Goal: Information Seeking & Learning: Learn about a topic

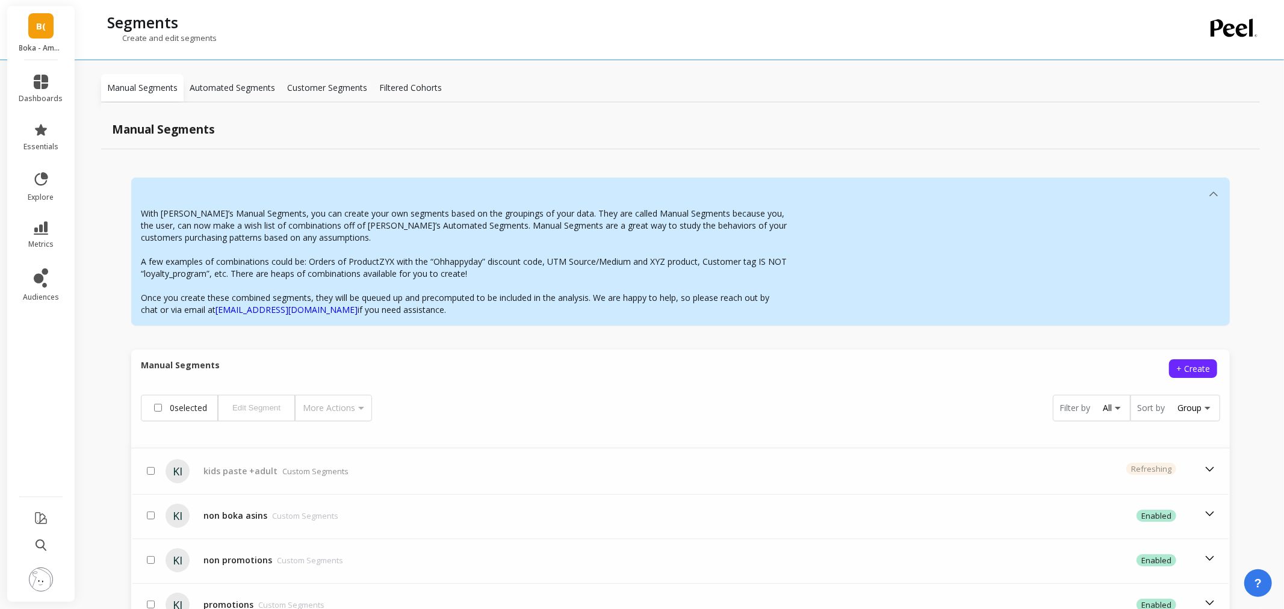
scroll to position [104, 0]
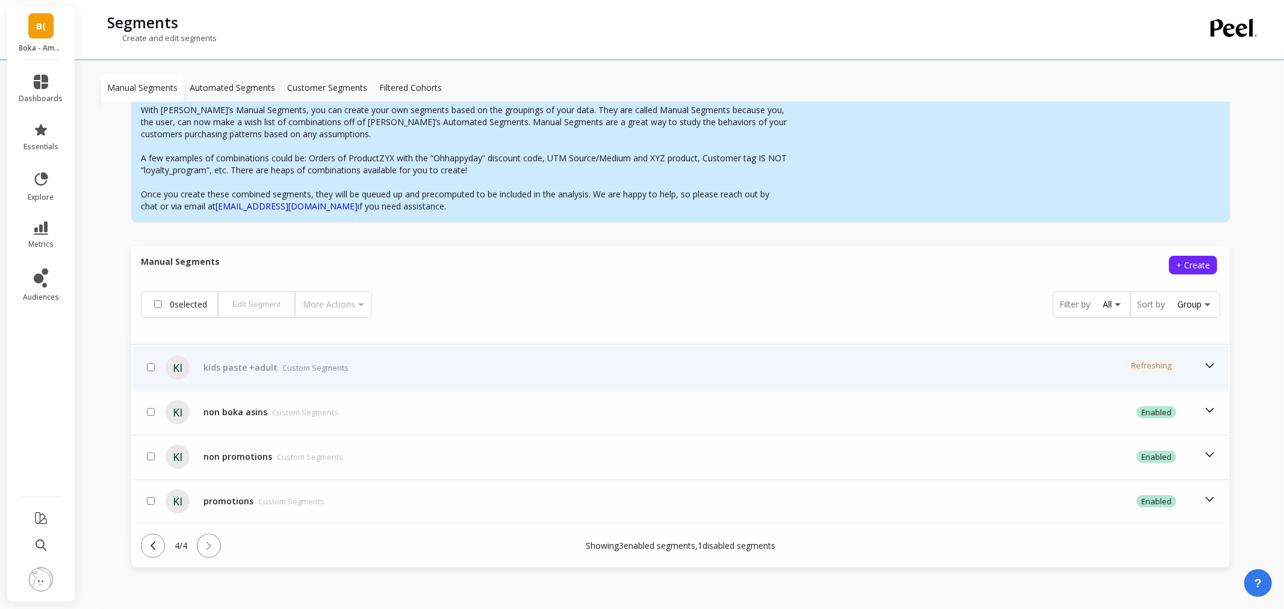
click at [290, 359] on td "kids paste +adult Custom Segments" at bounding box center [505, 367] width 612 height 43
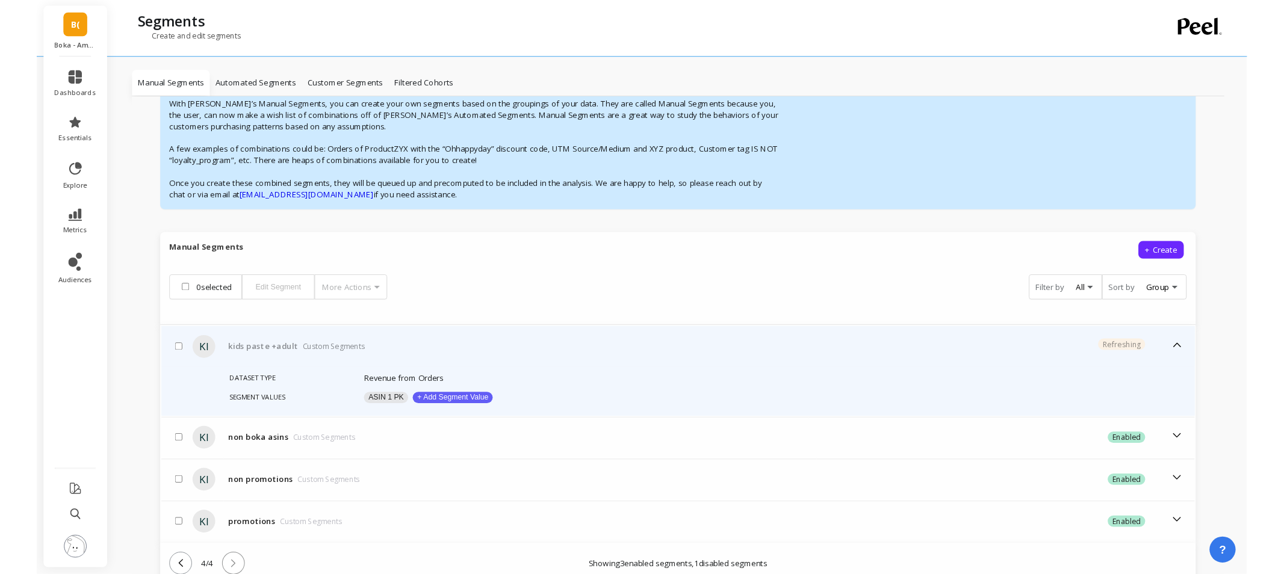
scroll to position [155, 0]
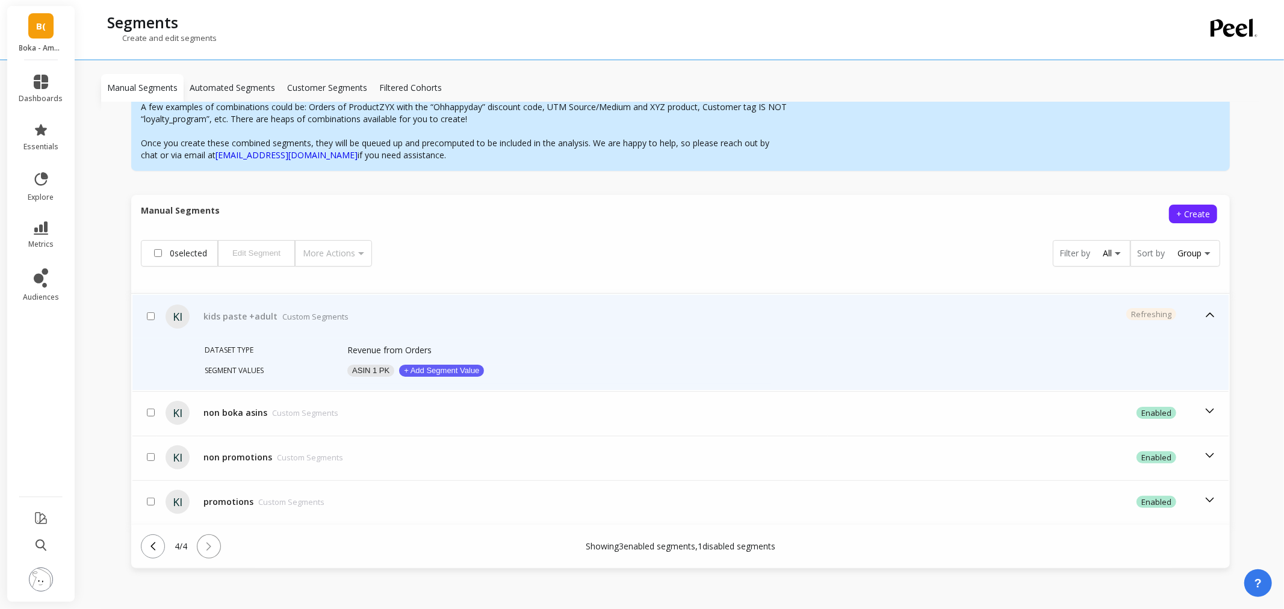
click at [377, 366] on button "ASIN 1 PK" at bounding box center [370, 371] width 47 height 12
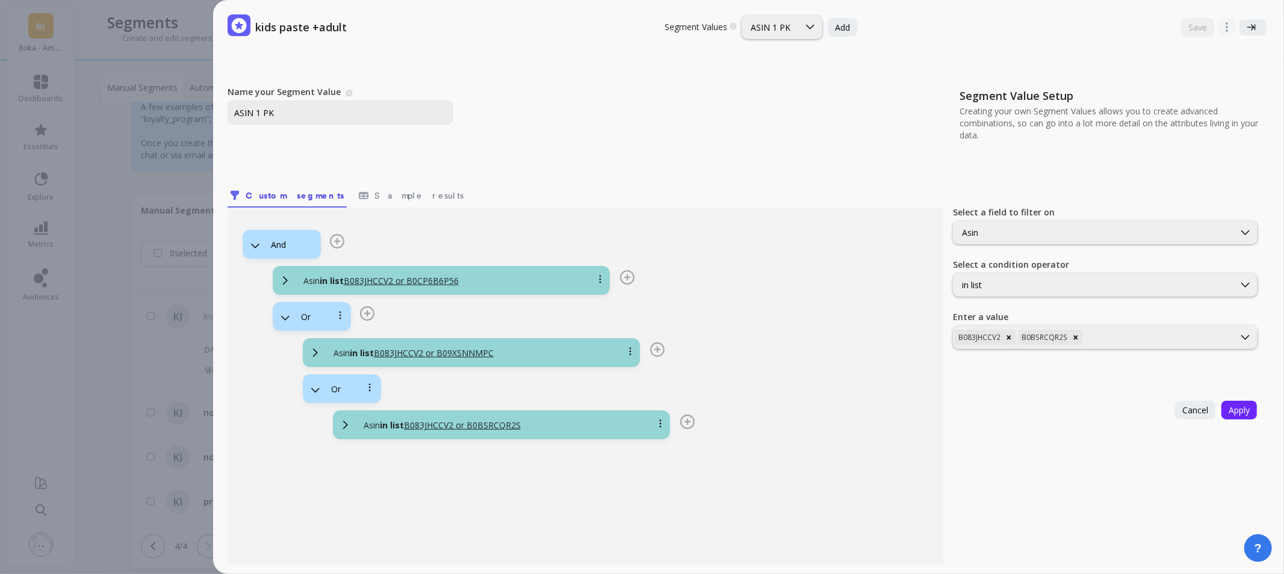
click at [476, 239] on div "And Asin in list B083JHCCV2 or B0CP6B6P56 Or Asin in list B083JHCCV2 or B09XSNN…" at bounding box center [586, 331] width 686 height 217
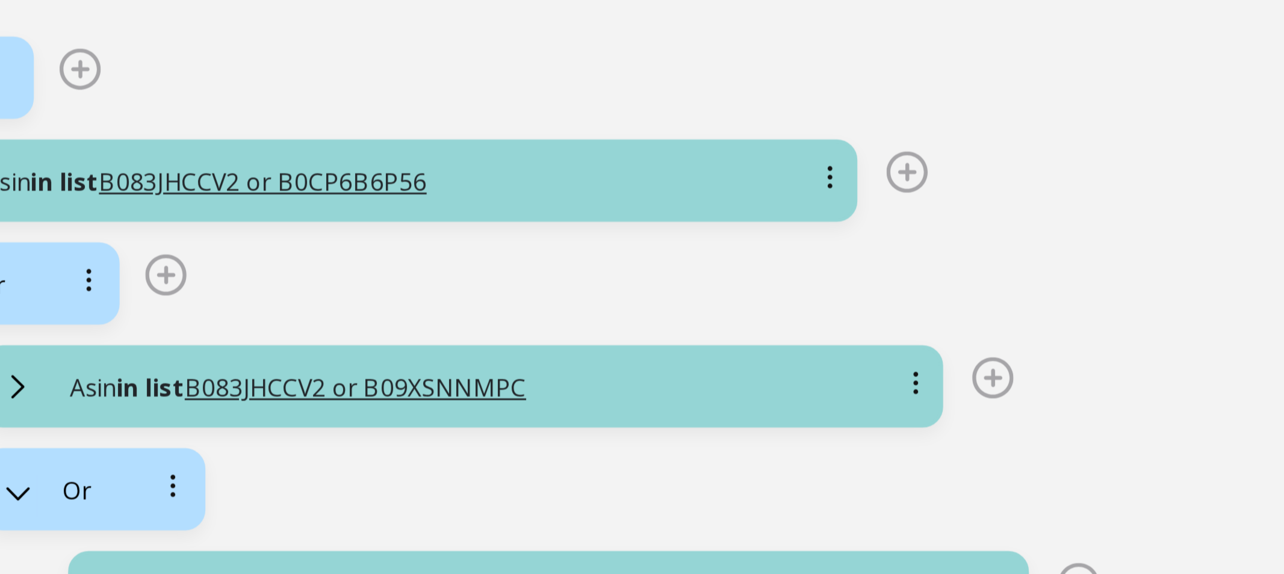
scroll to position [70, 0]
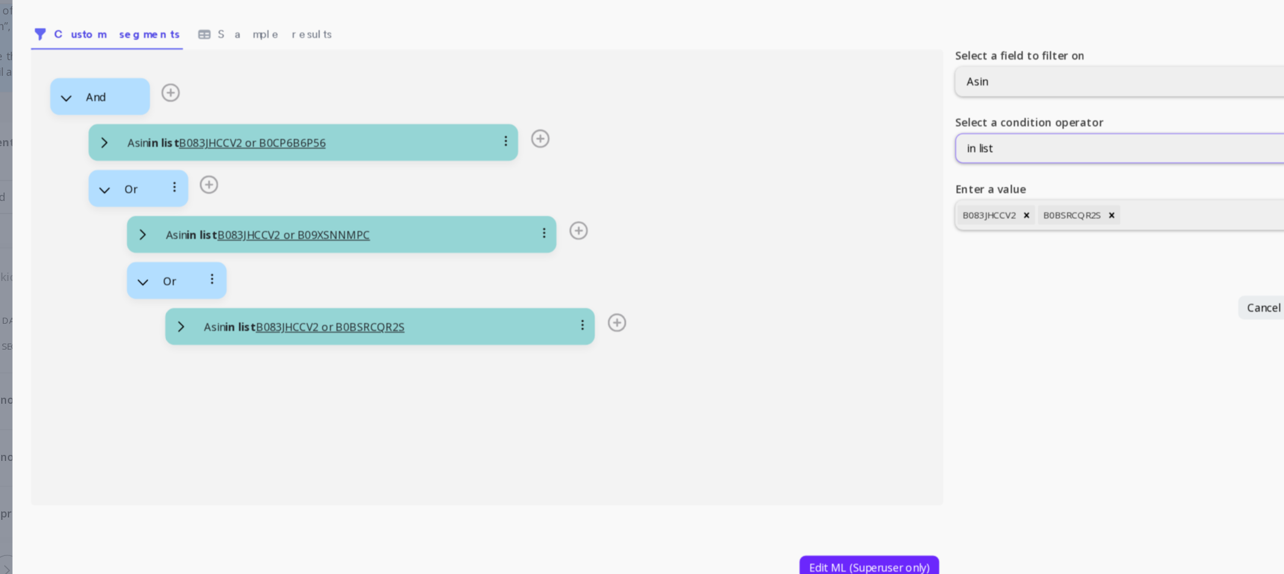
click at [993, 219] on div "in list" at bounding box center [1094, 214] width 264 height 11
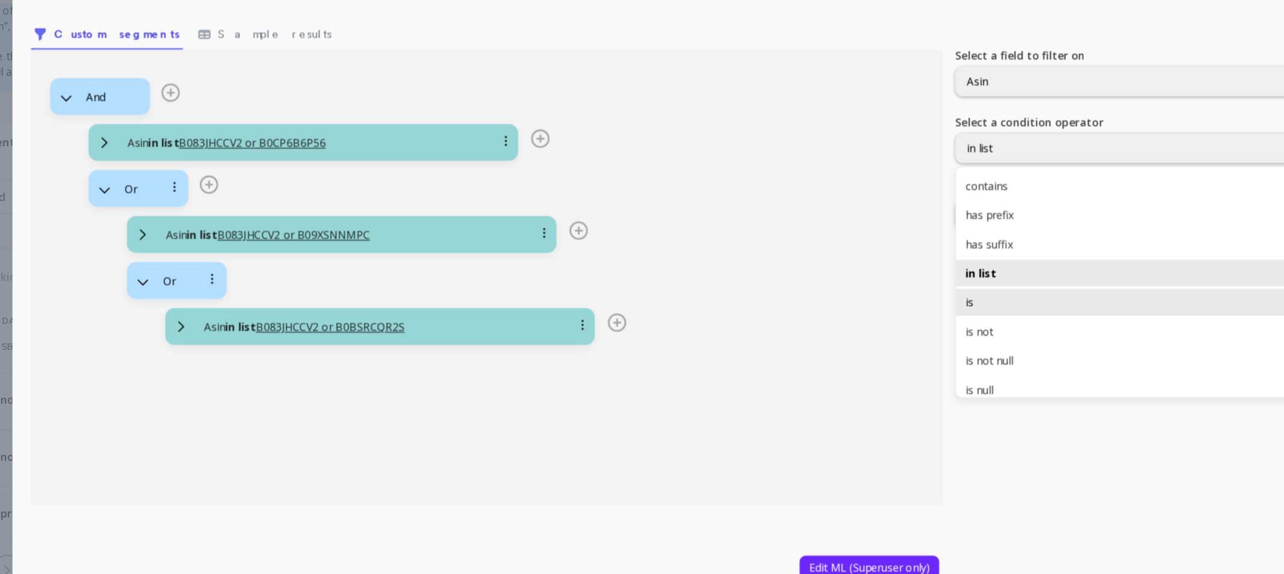
scroll to position [31, 0]
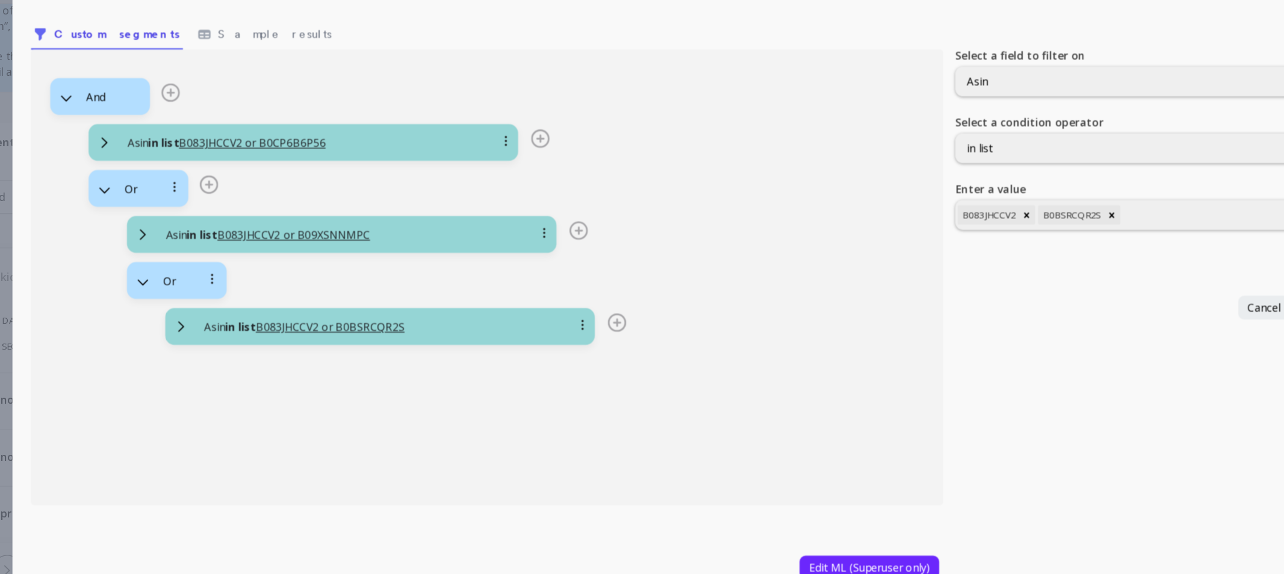
drag, startPoint x: 829, startPoint y: 332, endPoint x: 813, endPoint y: 323, distance: 18.9
click at [829, 332] on div "And Asin in list B083JHCCV2 or B0CP6B6P56 Or Asin in list B083JHCCV2 or B09XSNN…" at bounding box center [586, 261] width 686 height 217
click at [465, 273] on div "Asin in list B083JHCCV2 or B09XSNNMPC" at bounding box center [471, 282] width 337 height 29
click at [510, 98] on div "Name your Segment Value A Segment Value describes the unique segment/filter you…" at bounding box center [749, 290] width 1042 height 549
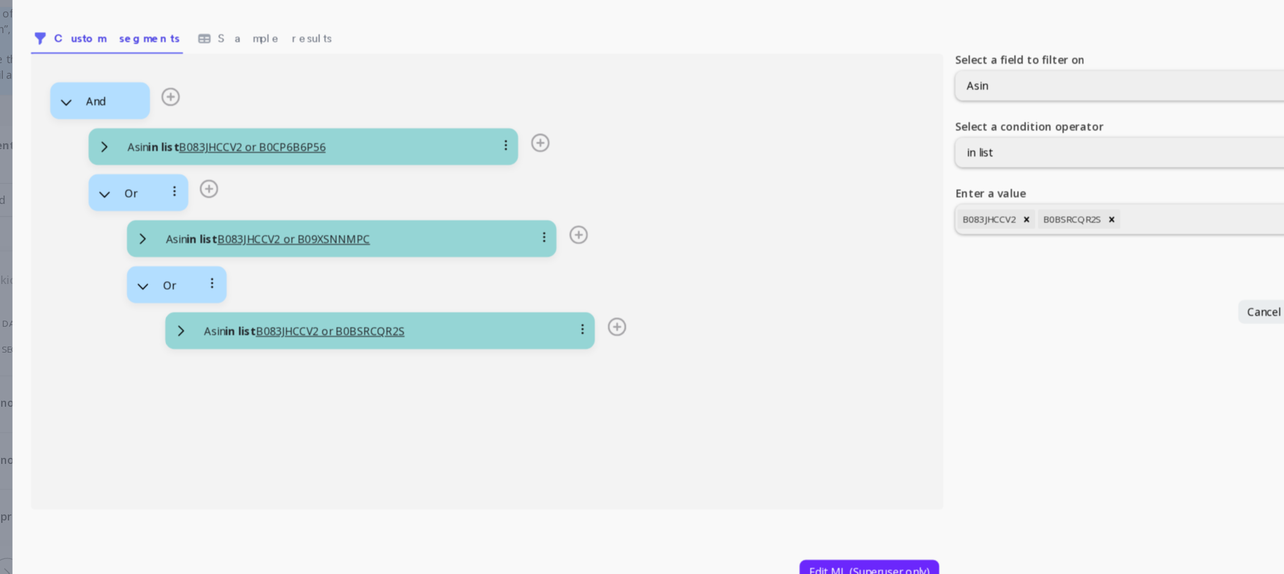
scroll to position [1, 0]
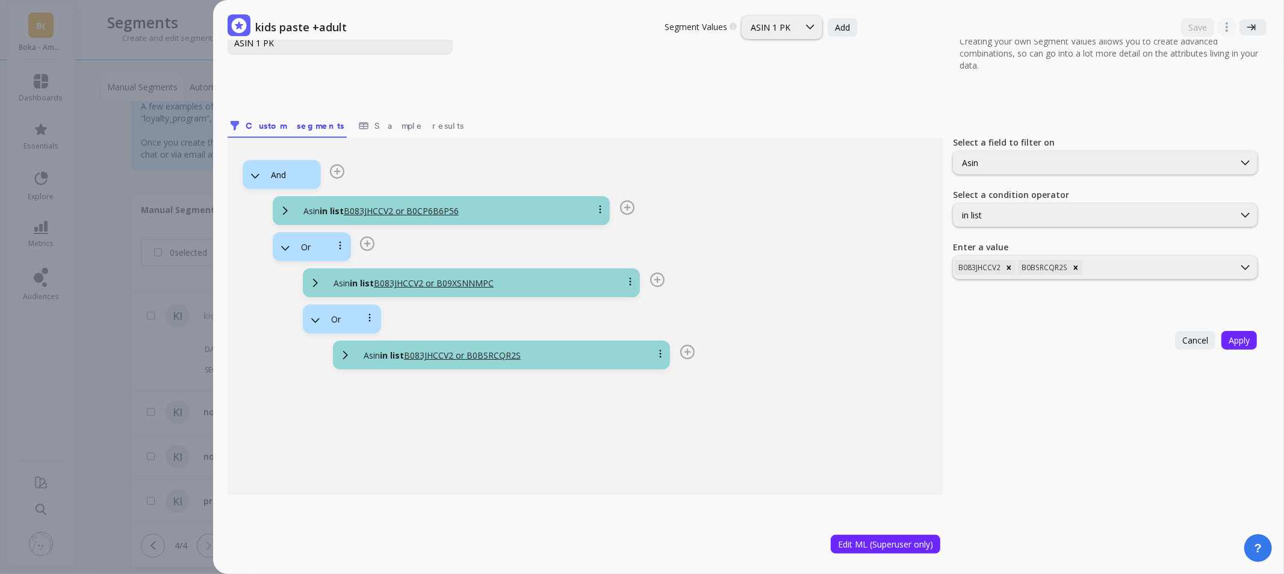
click at [99, 355] on div "kids paste +adult Segment Values Choose a segment value you would like to edit …" at bounding box center [654, 287] width 1260 height 574
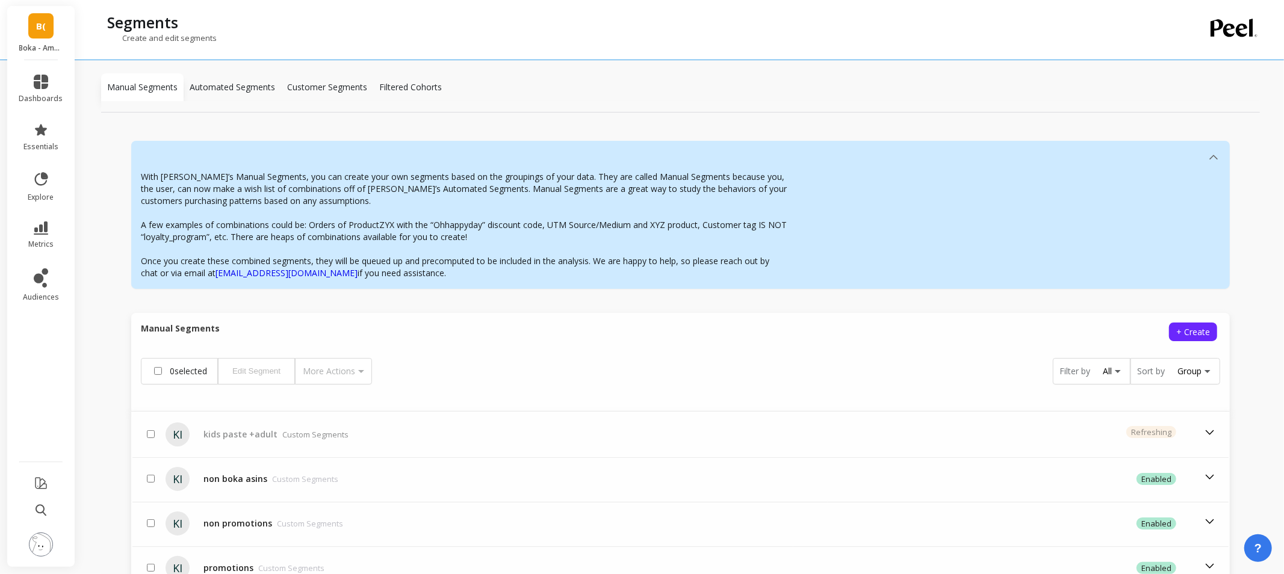
scroll to position [138, 0]
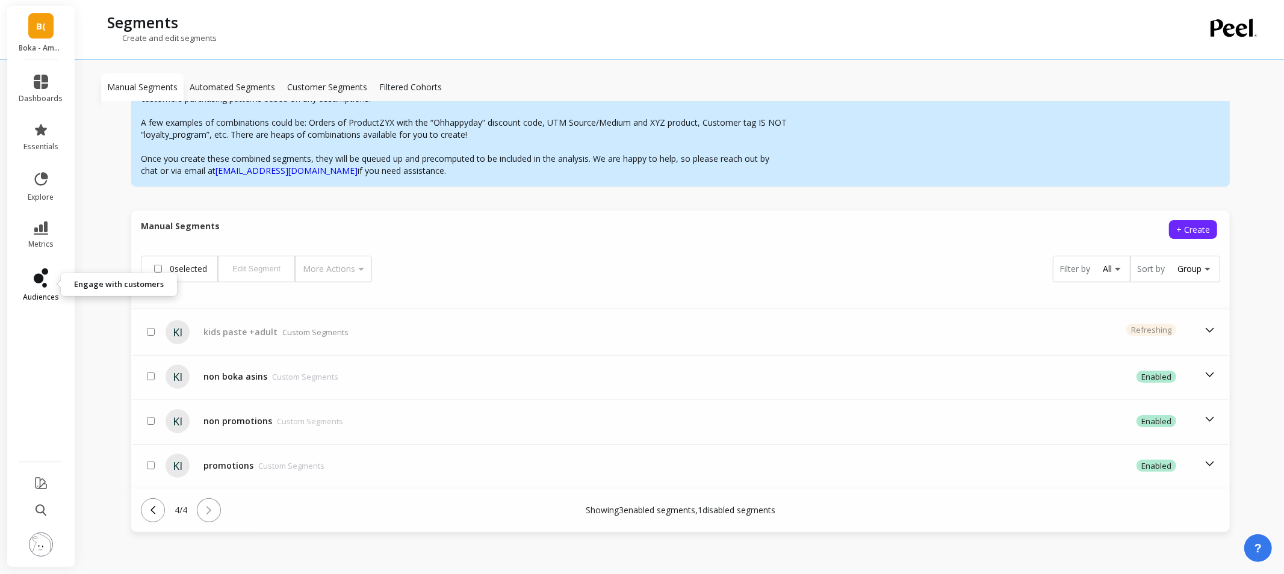
click at [49, 286] on link "audiences" at bounding box center [41, 285] width 44 height 34
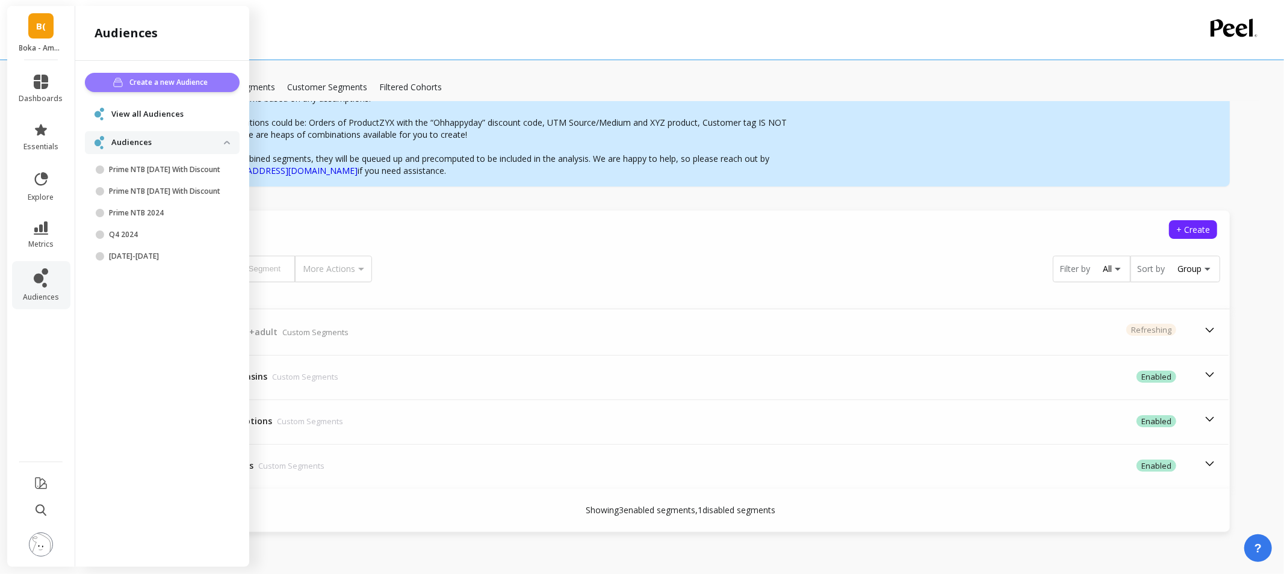
click at [185, 78] on span "Create a new Audience" at bounding box center [171, 82] width 82 height 12
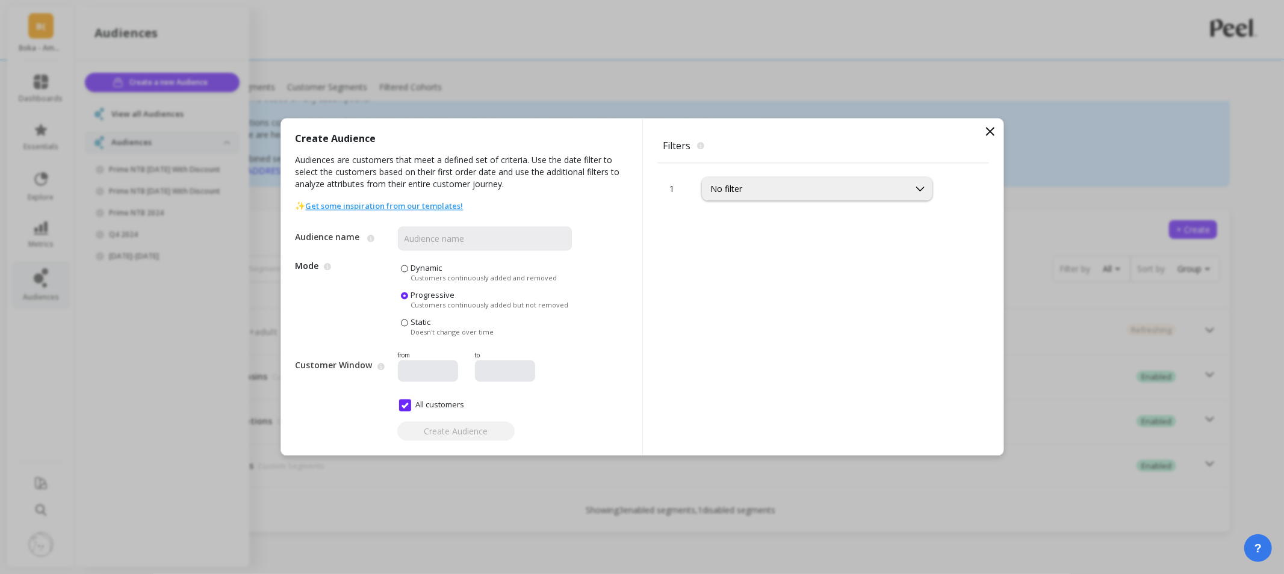
click at [405, 271] on span at bounding box center [404, 268] width 7 height 7
click at [0, 0] on input "Dynamic Customers continuously added and removed" at bounding box center [0, 0] width 0 height 0
click at [784, 195] on div "No filter" at bounding box center [806, 189] width 206 height 14
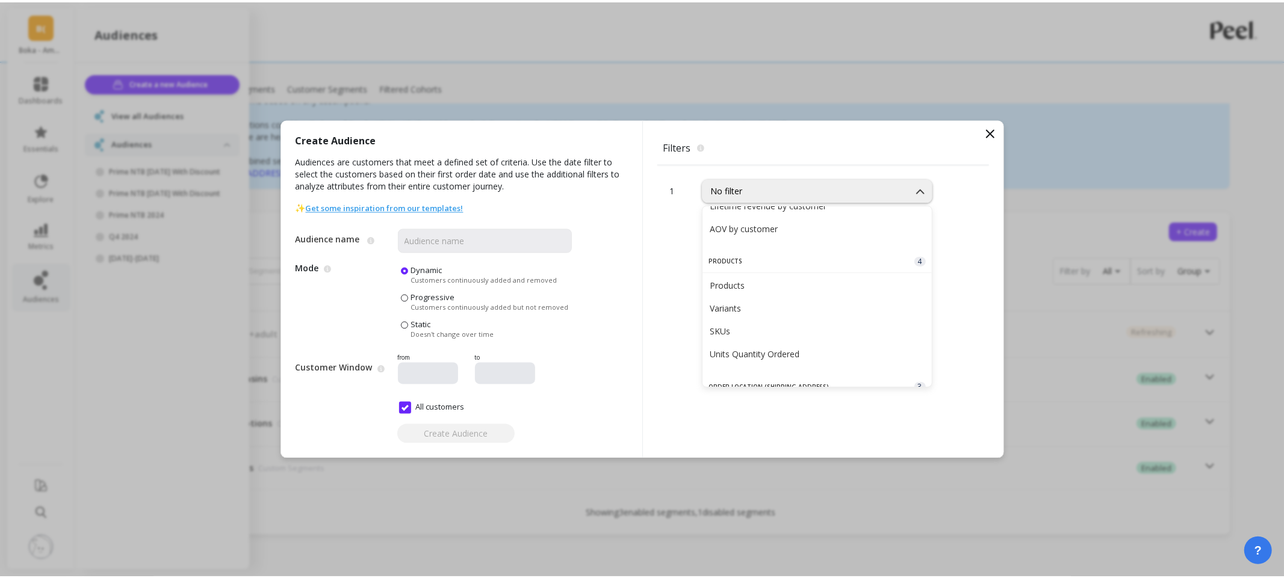
scroll to position [334, 0]
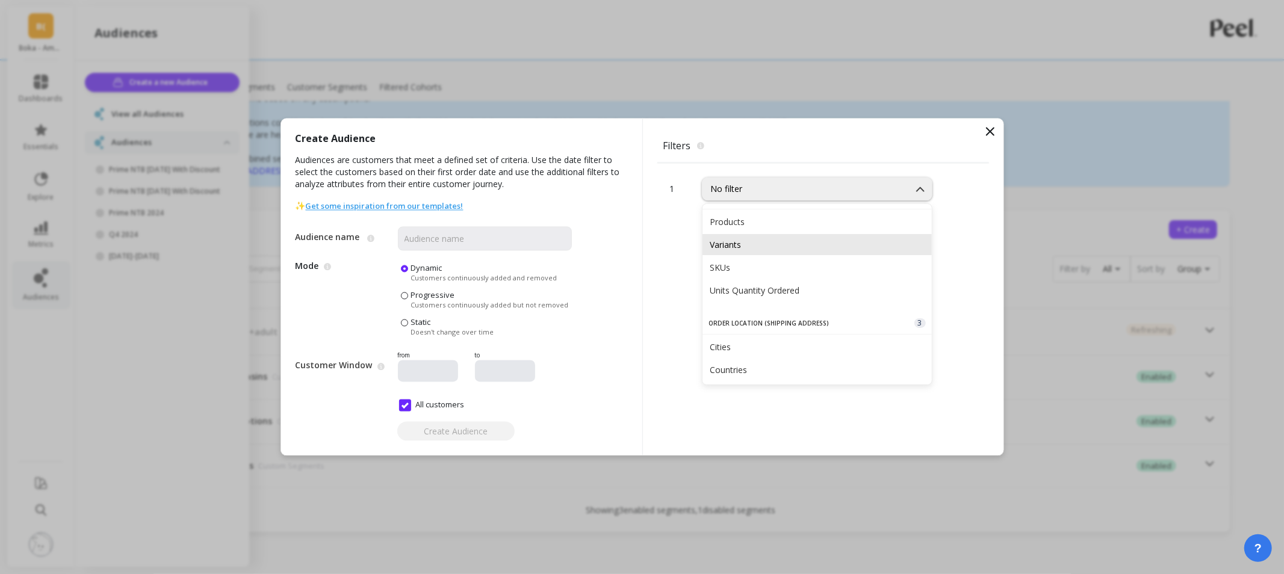
click at [760, 244] on div "Variants" at bounding box center [817, 244] width 215 height 11
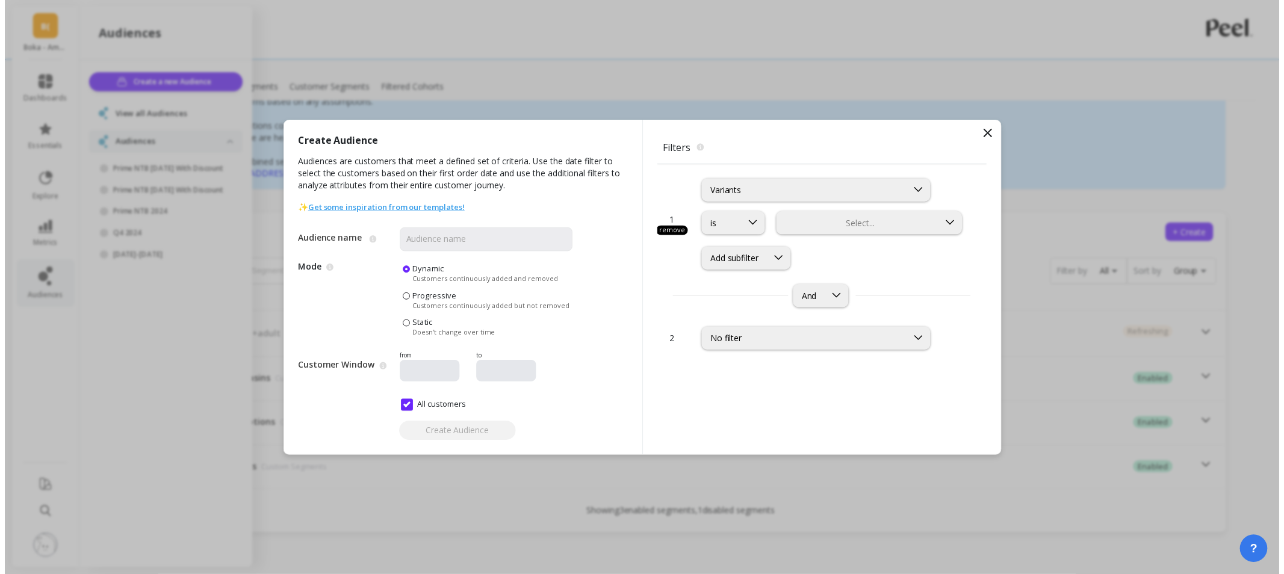
scroll to position [125, 0]
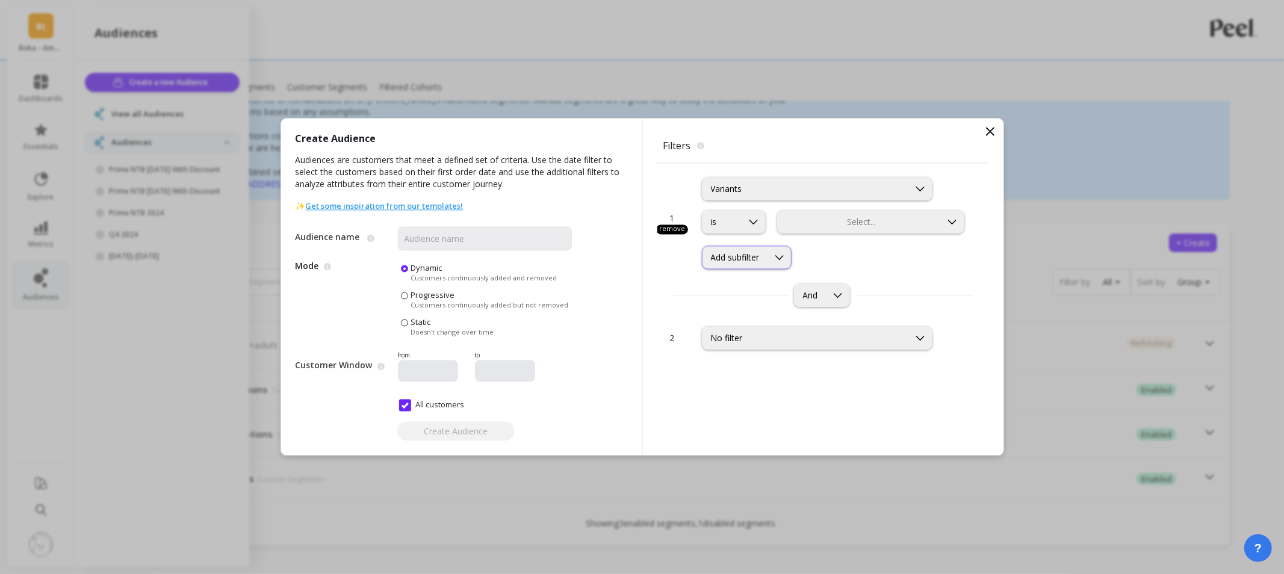
click at [758, 264] on div "Add subfilter" at bounding box center [747, 257] width 90 height 23
click at [745, 321] on div "Product Combos" at bounding box center [748, 324] width 90 height 21
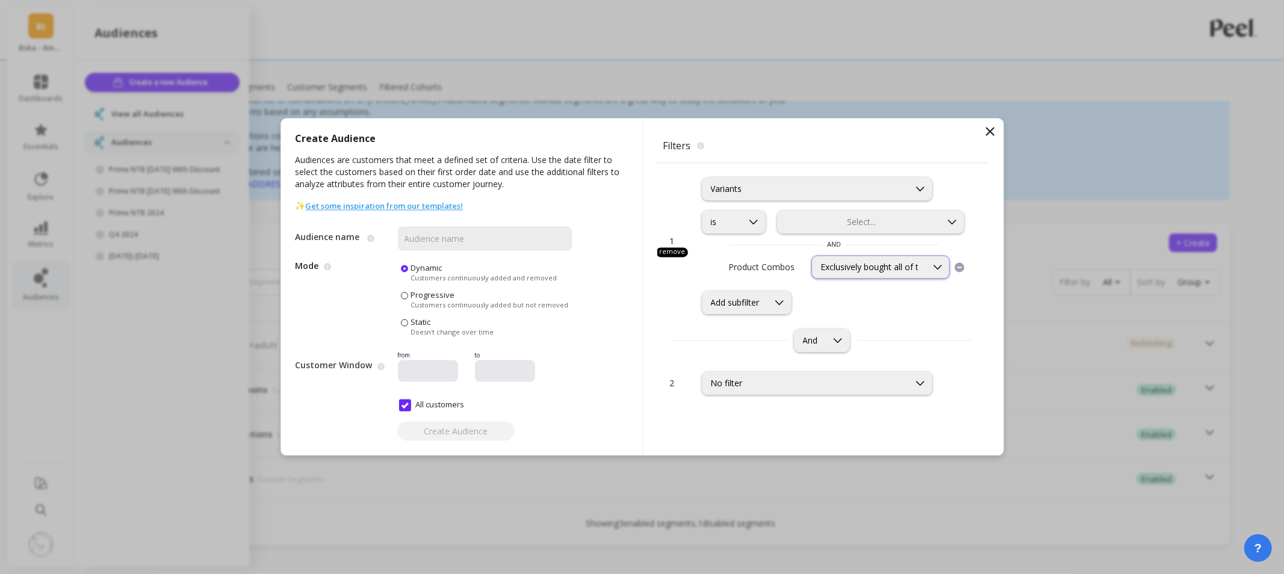
click at [920, 269] on div "Exclusively bought all of these products" at bounding box center [869, 267] width 114 height 11
click at [922, 350] on div "Exclusively bought on the same order" at bounding box center [880, 337] width 137 height 33
click at [893, 269] on div "Exclusively bought on the same order" at bounding box center [869, 267] width 98 height 11
click at [990, 133] on icon at bounding box center [990, 132] width 14 height 14
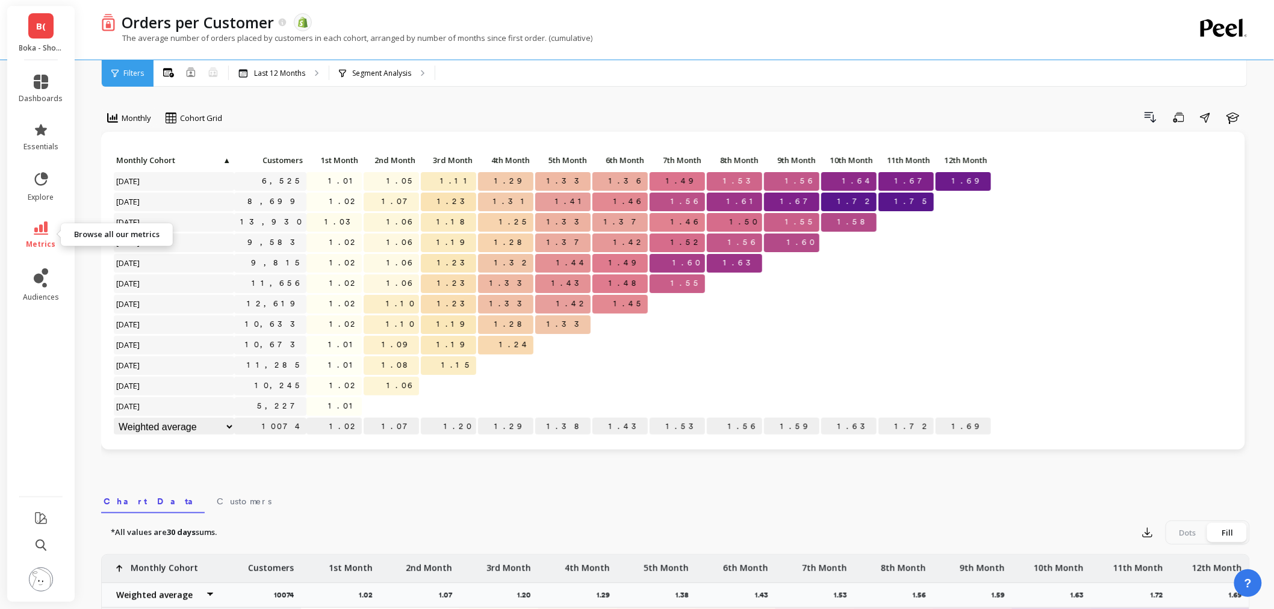
click at [35, 240] on span "metrics" at bounding box center [40, 245] width 29 height 10
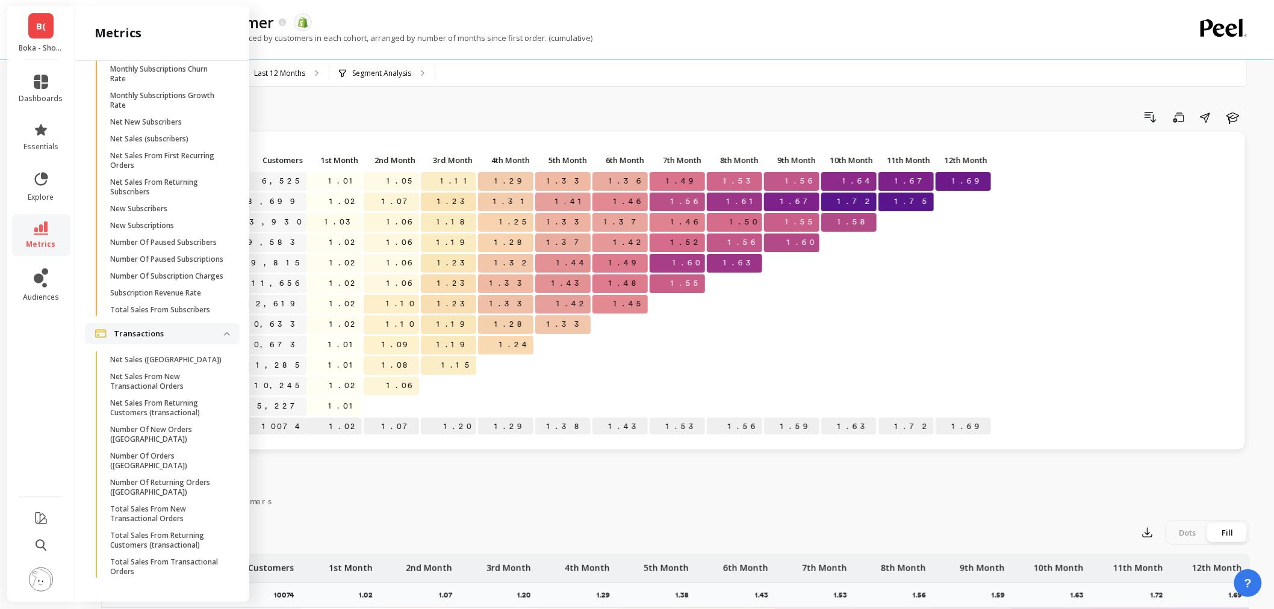
scroll to position [3612, 0]
click at [35, 21] on link "B(" at bounding box center [40, 25] width 25 height 25
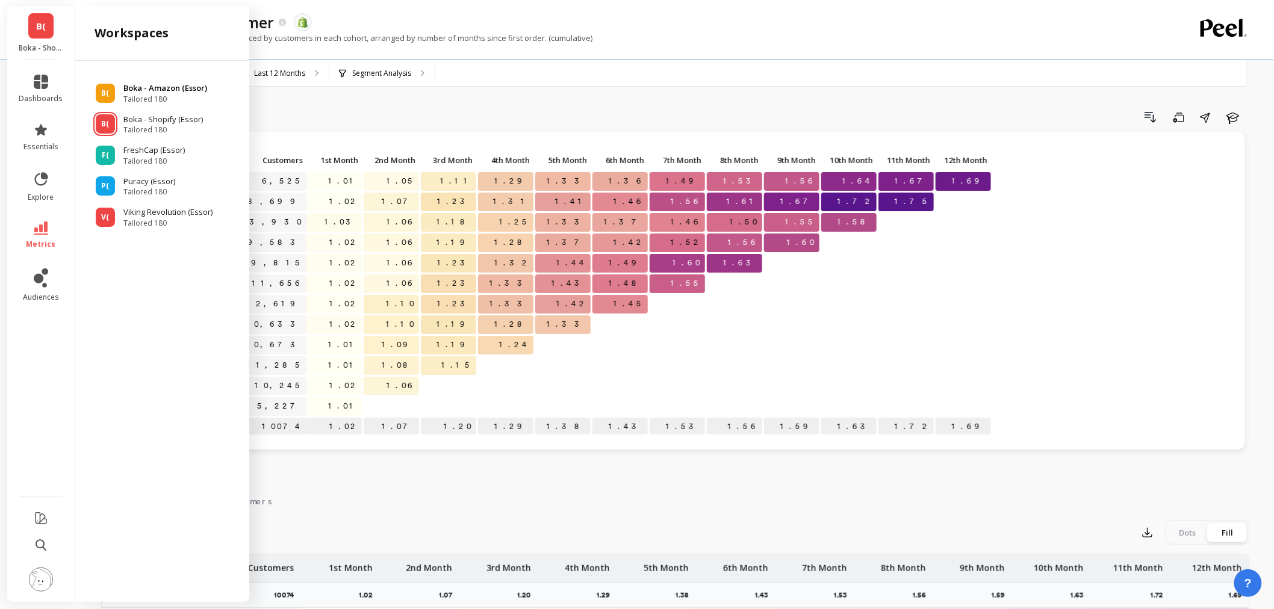
click at [160, 88] on p "Boka - Amazon (Essor)" at bounding box center [165, 88] width 84 height 12
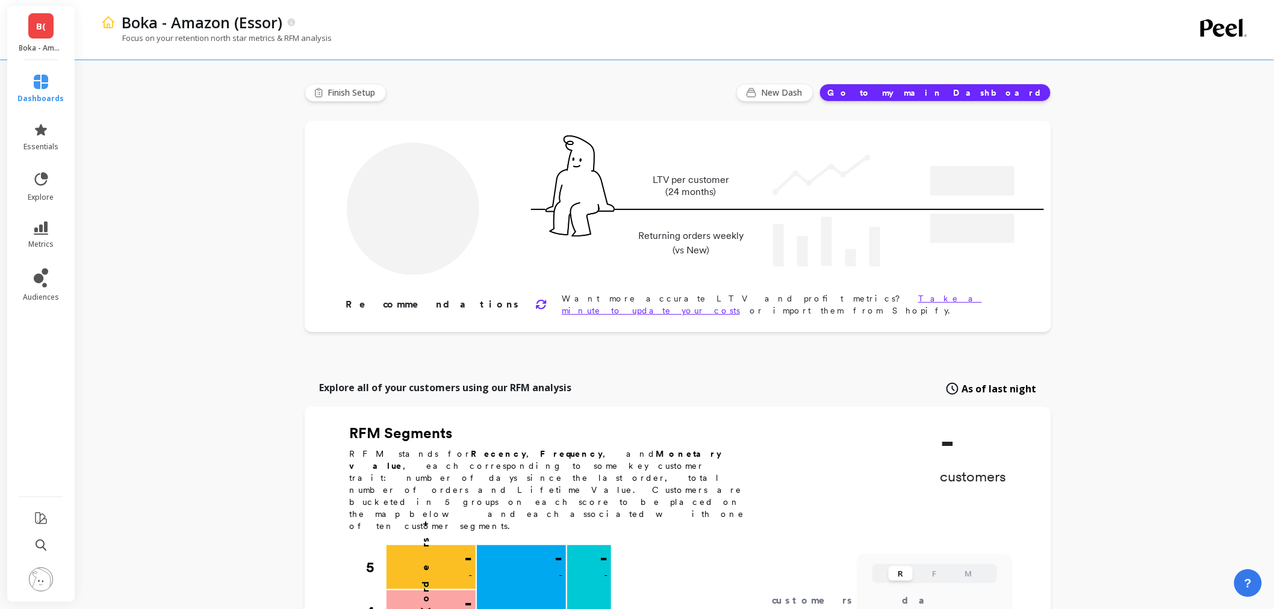
type input "Champions"
type input "244231"
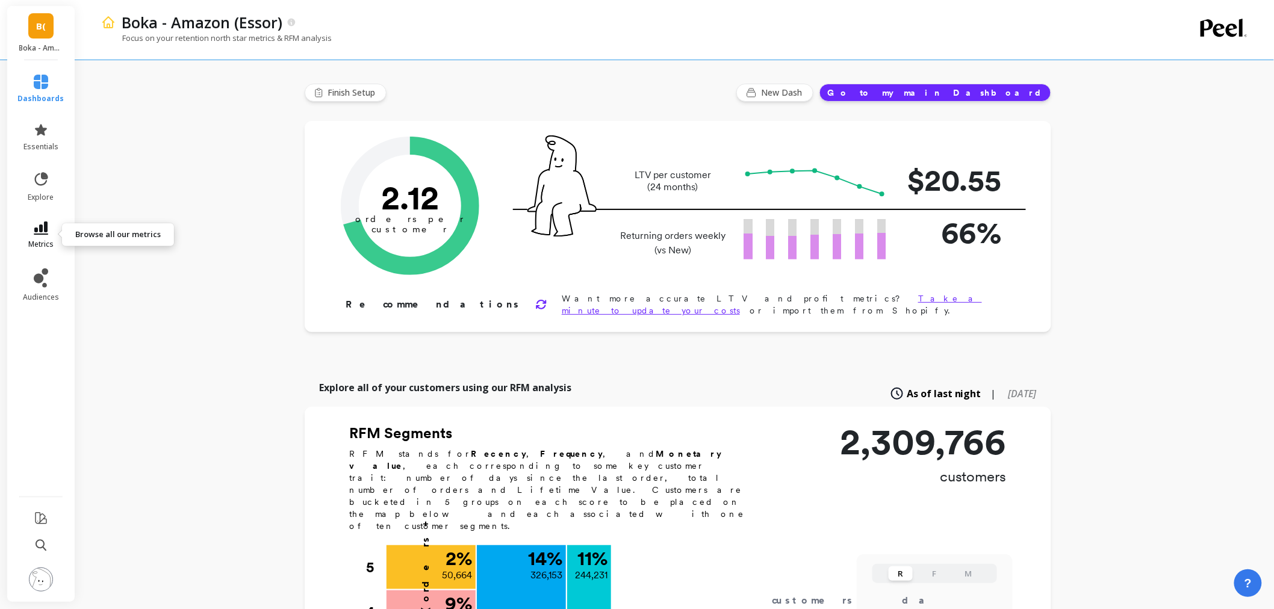
click at [31, 225] on link "metrics" at bounding box center [41, 236] width 46 height 28
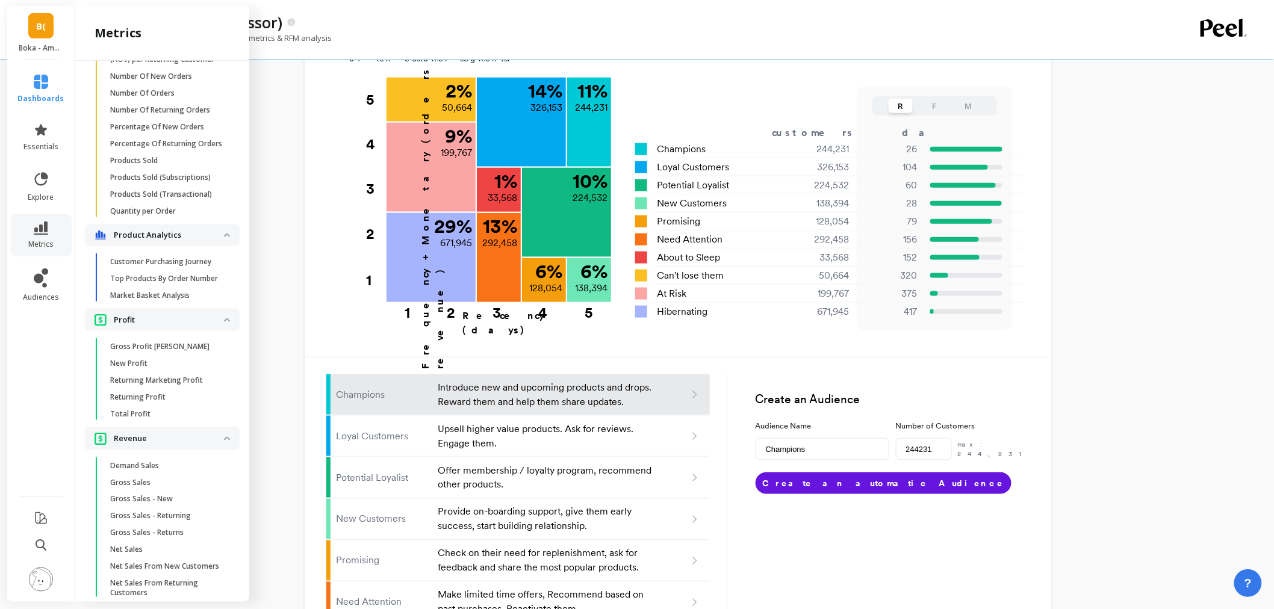
scroll to position [986, 0]
click at [172, 219] on p "Quantity per Order" at bounding box center [143, 214] width 66 height 10
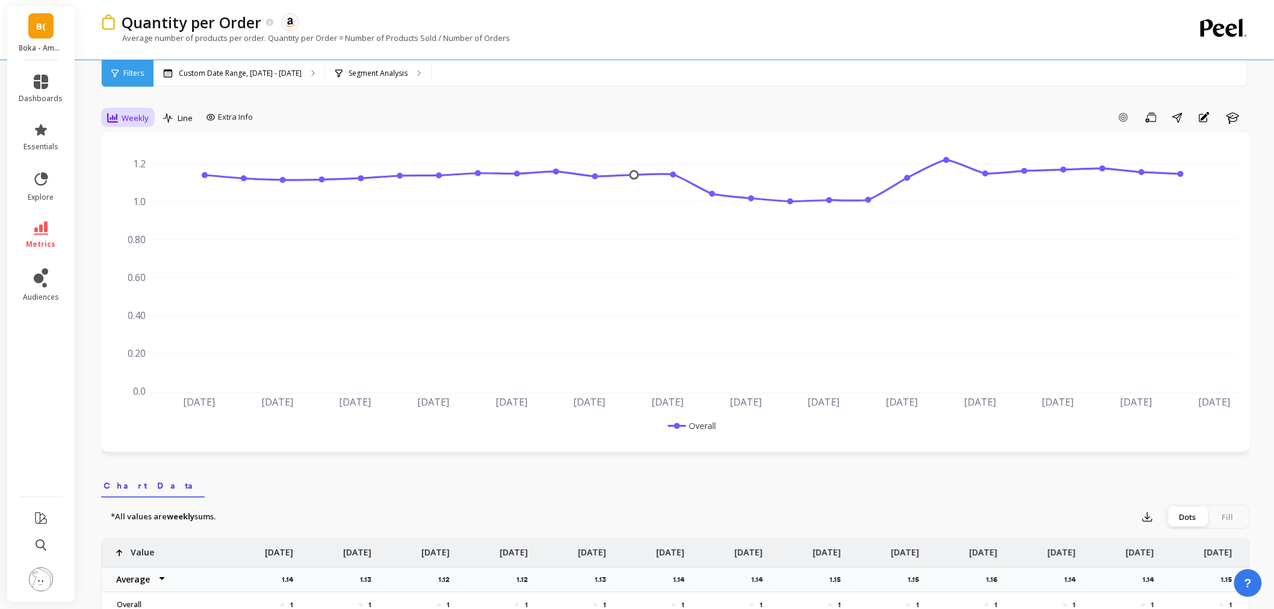
click at [128, 124] on div "Weekly" at bounding box center [128, 118] width 42 height 14
click at [152, 207] on div "Monthly" at bounding box center [145, 213] width 83 height 21
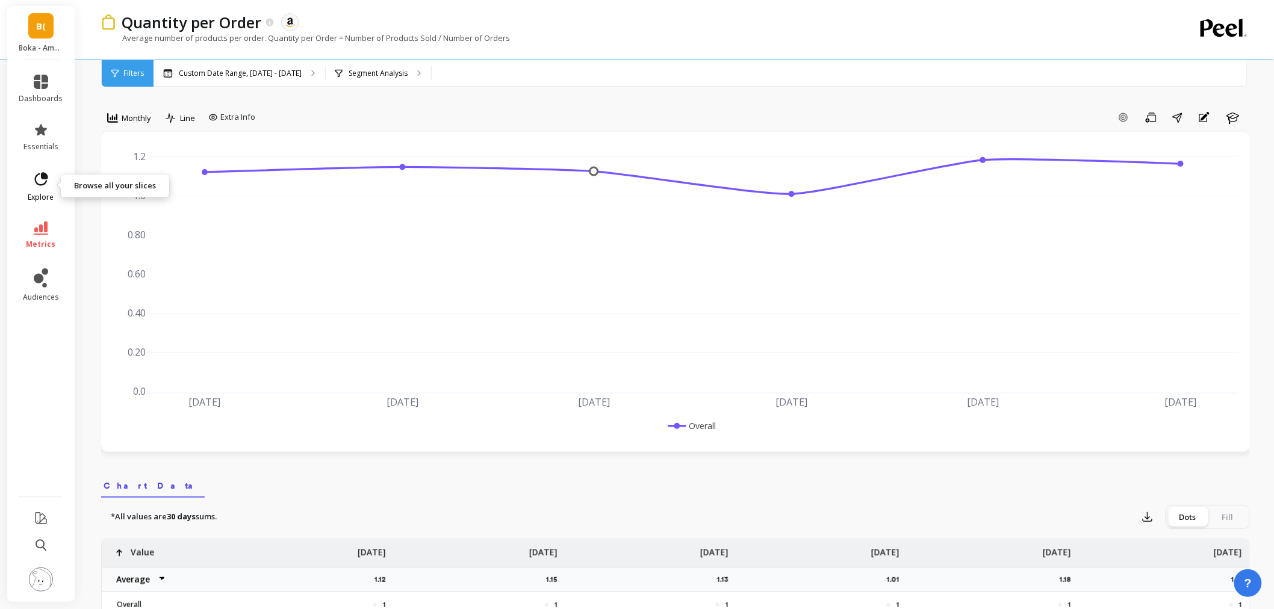
click at [40, 194] on span "explore" at bounding box center [41, 198] width 26 height 10
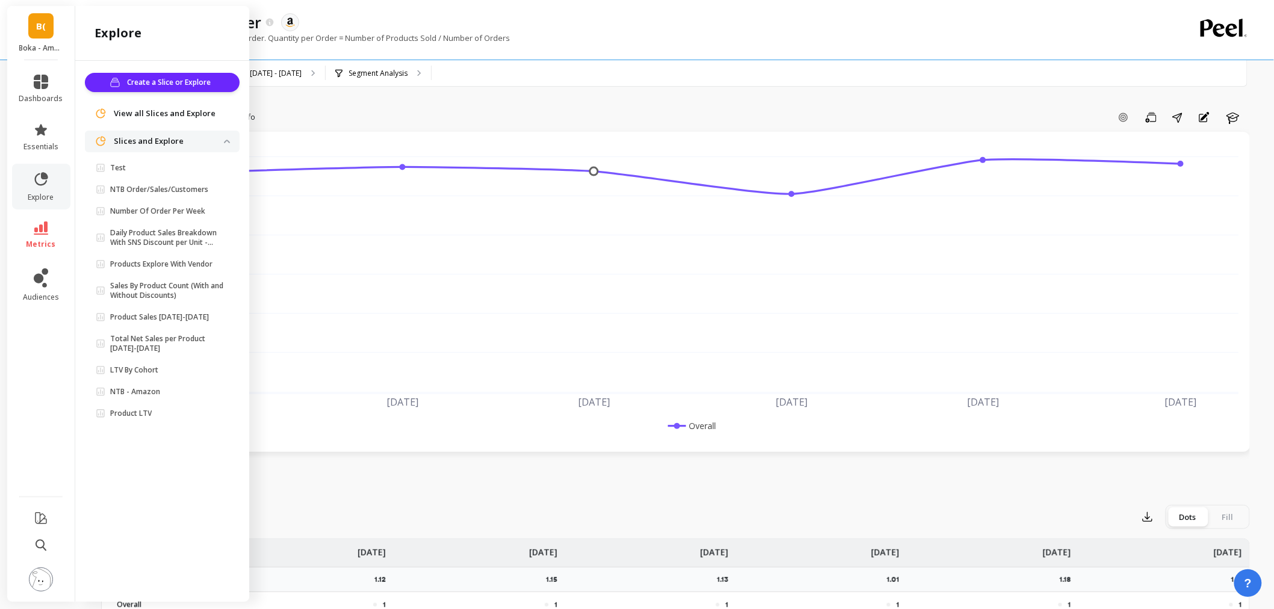
click at [20, 123] on li "essentials" at bounding box center [41, 137] width 58 height 43
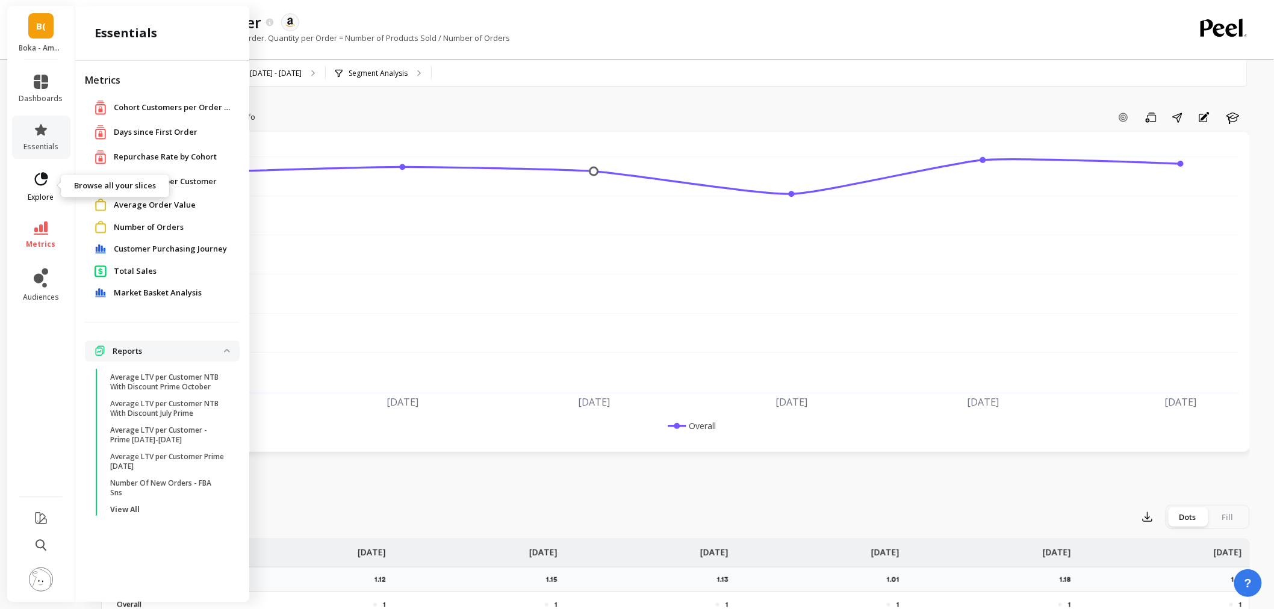
click at [53, 193] on span "explore" at bounding box center [41, 198] width 26 height 10
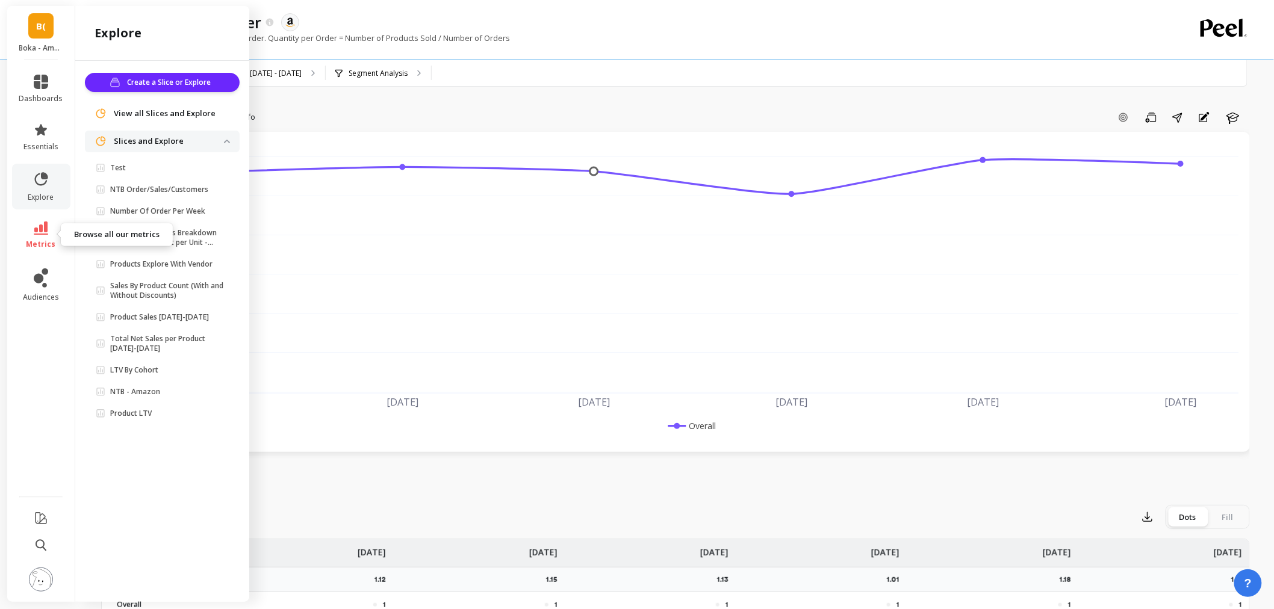
click at [33, 231] on link "metrics" at bounding box center [41, 236] width 44 height 28
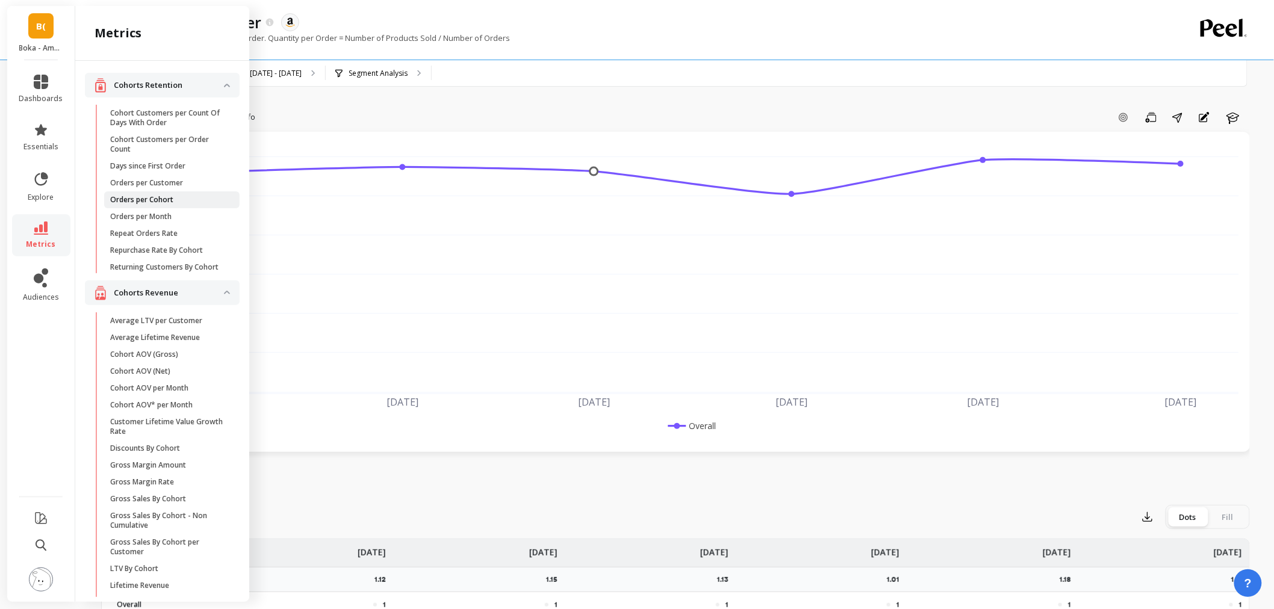
click at [195, 199] on span "Orders per Cohort" at bounding box center [167, 200] width 115 height 10
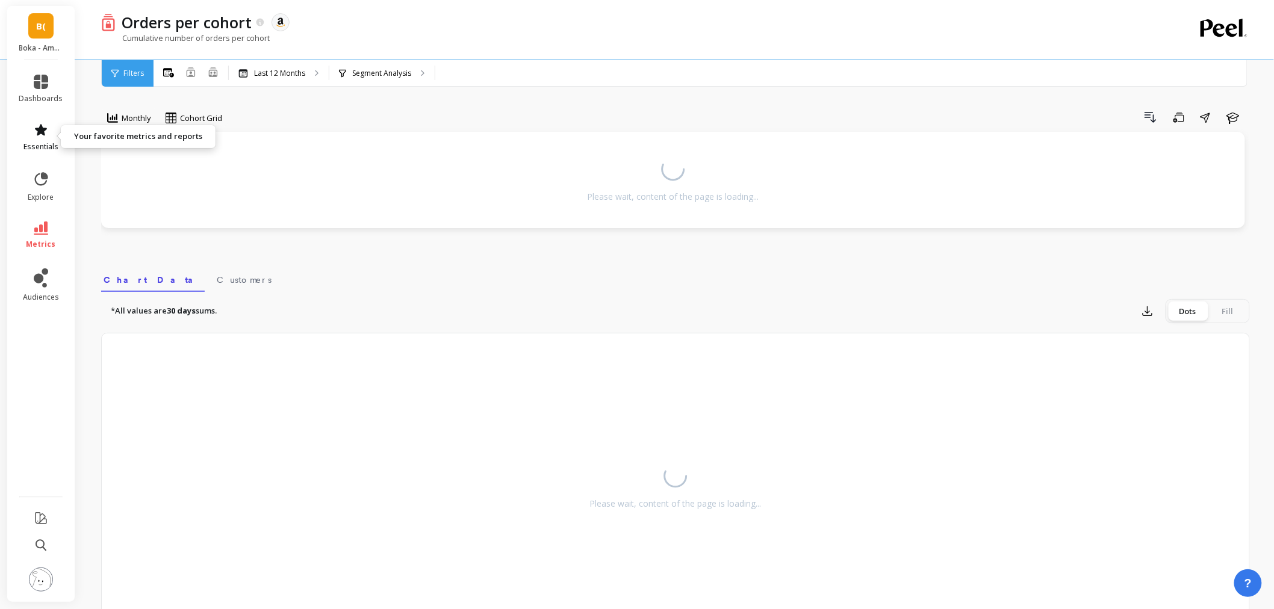
click at [42, 142] on span "essentials" at bounding box center [40, 147] width 35 height 10
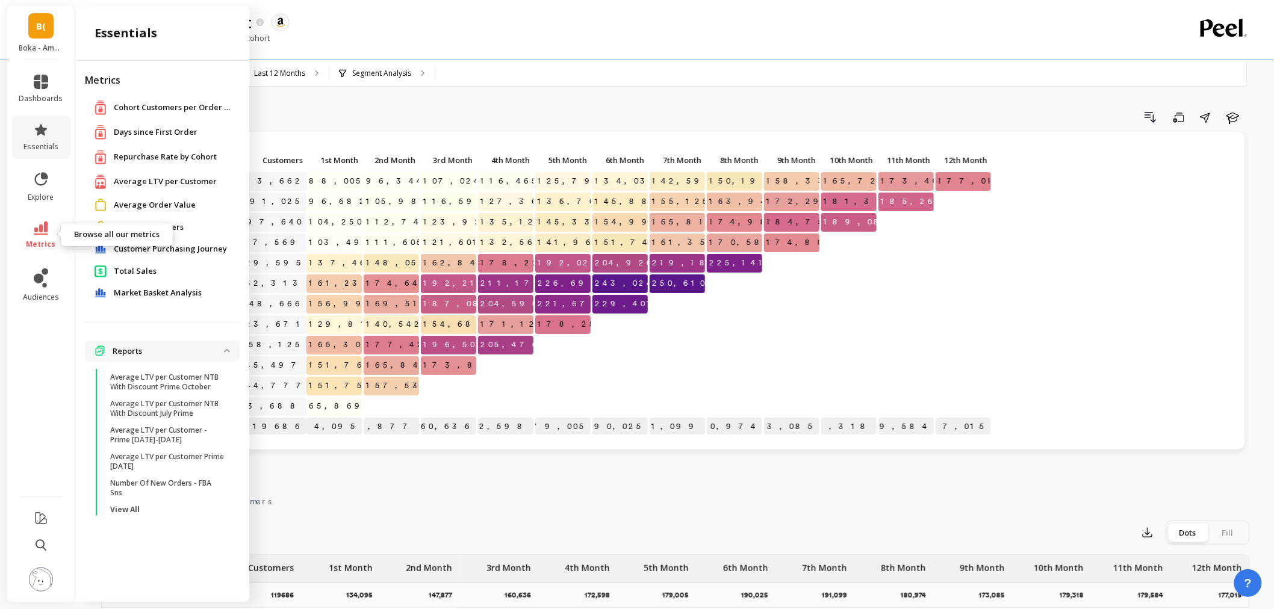
click at [46, 237] on link "metrics" at bounding box center [41, 236] width 44 height 28
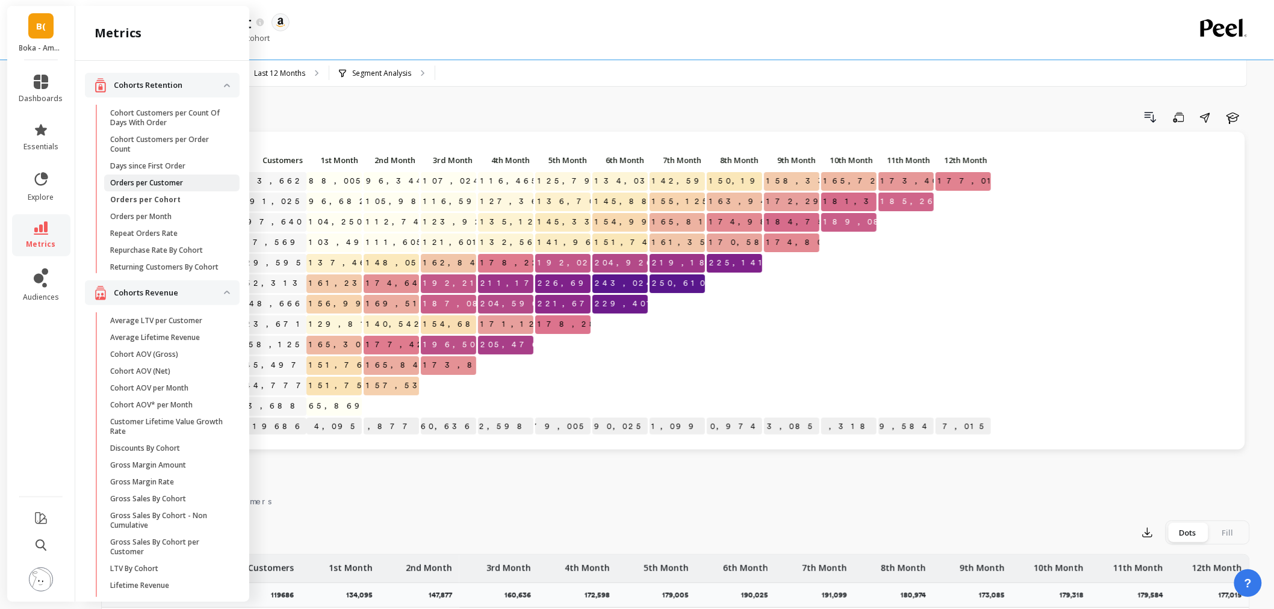
click at [191, 190] on link "Orders per Customer" at bounding box center [171, 183] width 135 height 17
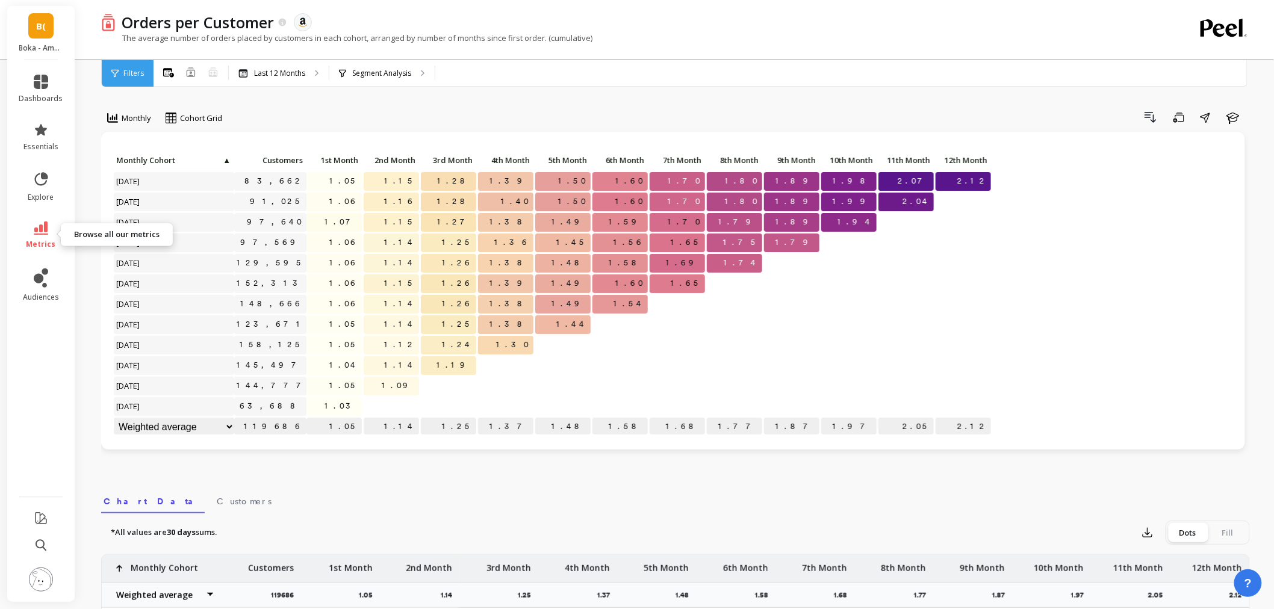
click at [44, 233] on icon at bounding box center [41, 228] width 14 height 13
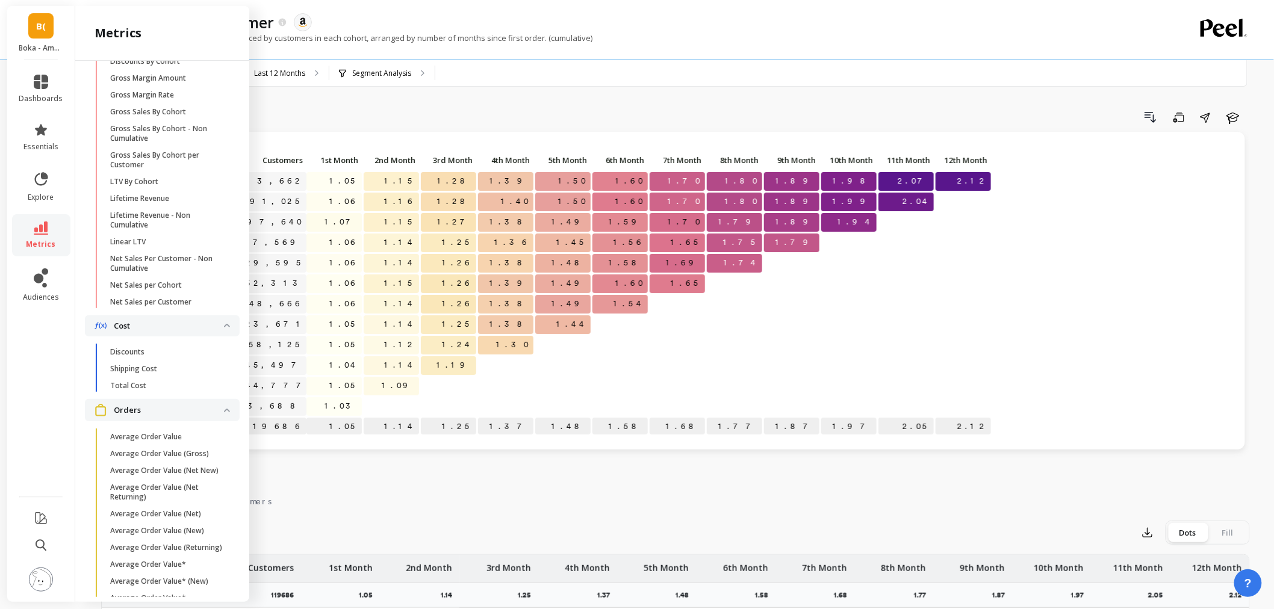
scroll to position [384, 0]
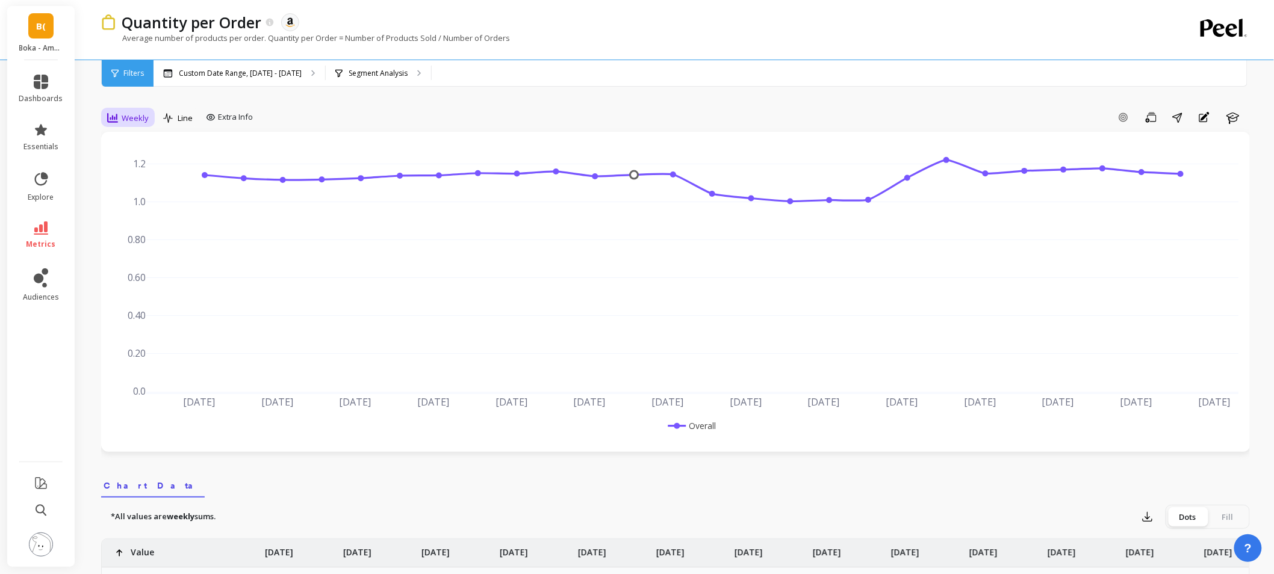
click at [130, 122] on span "Weekly" at bounding box center [135, 118] width 27 height 11
click at [122, 220] on div "Monthly" at bounding box center [145, 213] width 83 height 21
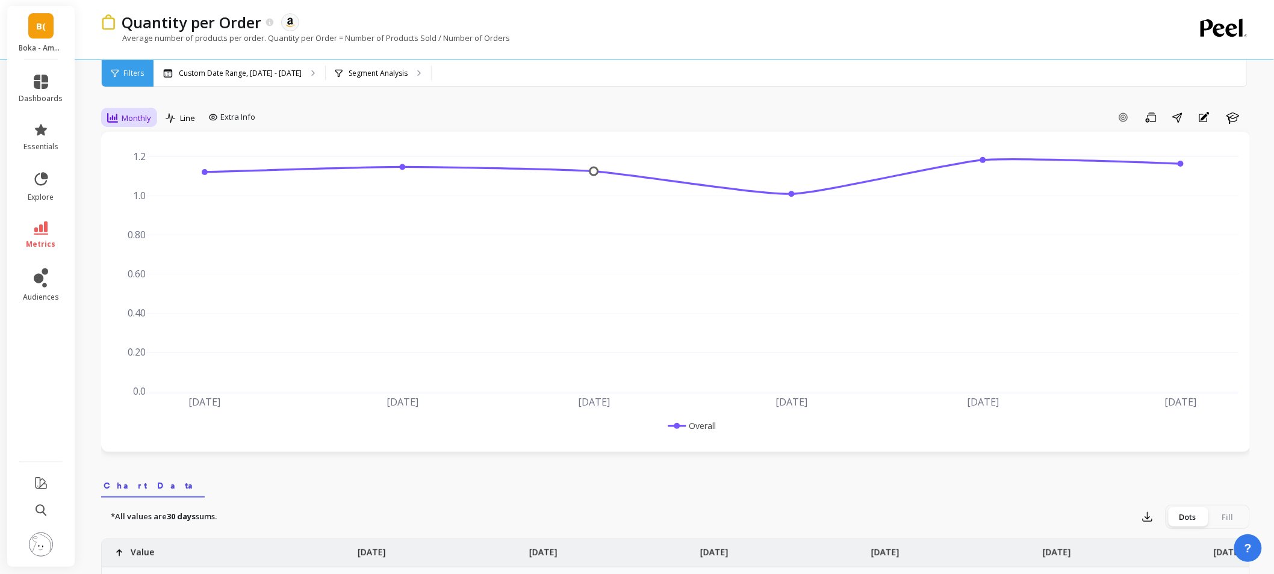
click at [119, 123] on div "Monthly" at bounding box center [129, 118] width 44 height 14
click at [135, 161] on div "Daily" at bounding box center [145, 168] width 83 height 21
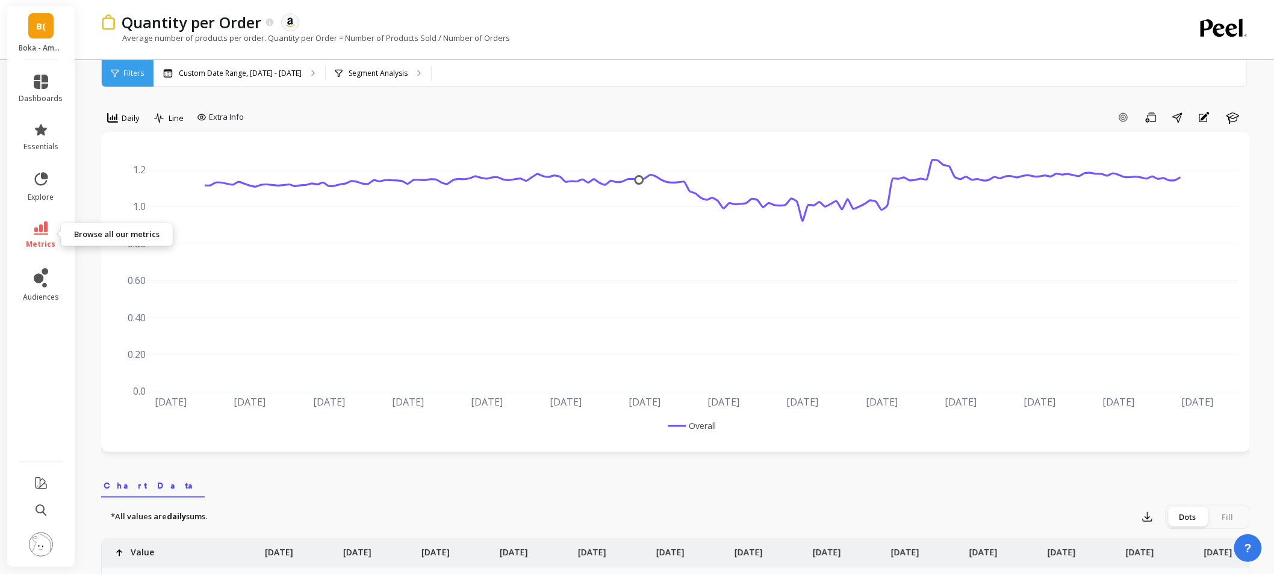
click at [39, 225] on icon at bounding box center [41, 228] width 14 height 13
